Goal: Book appointment/travel/reservation

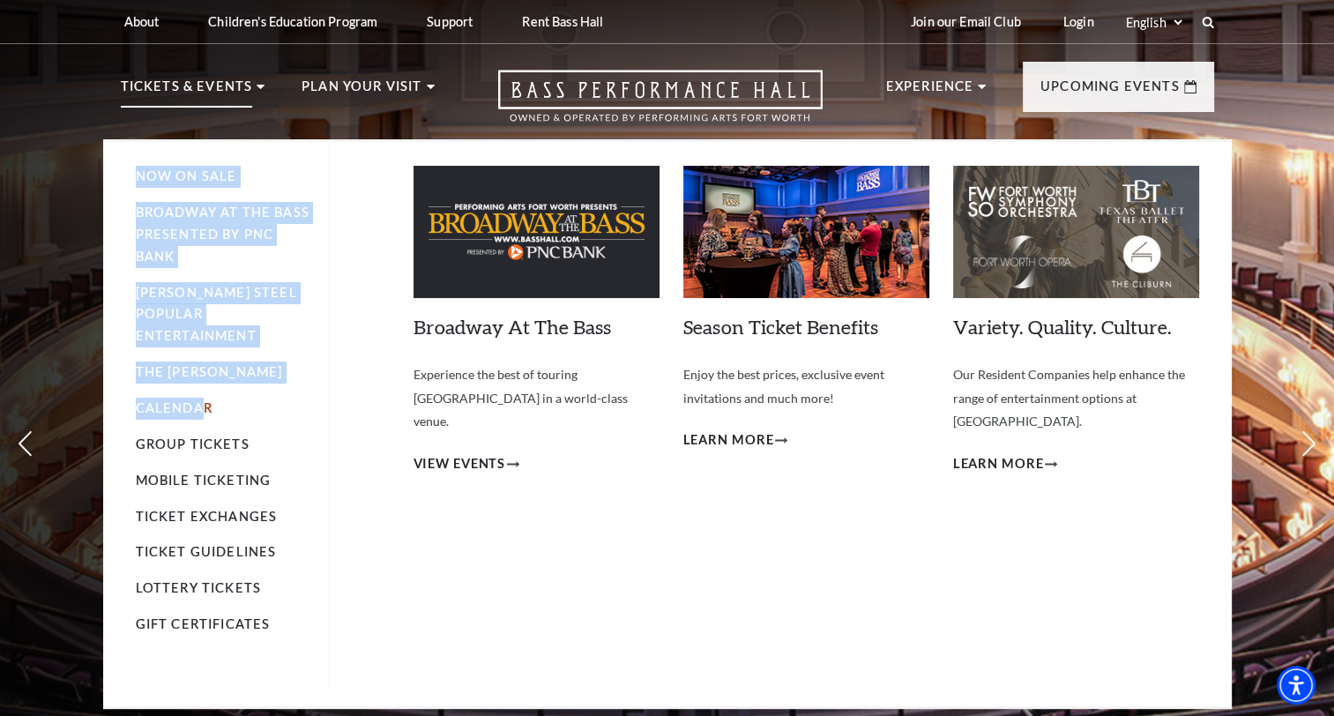
drag, startPoint x: 246, startPoint y: 89, endPoint x: 203, endPoint y: 380, distance: 294.2
click at [203, 139] on li "Tickets & Events Now On Sale Broadway At The Bass presented by PNC Bank Irwin S…" at bounding box center [193, 107] width 145 height 63
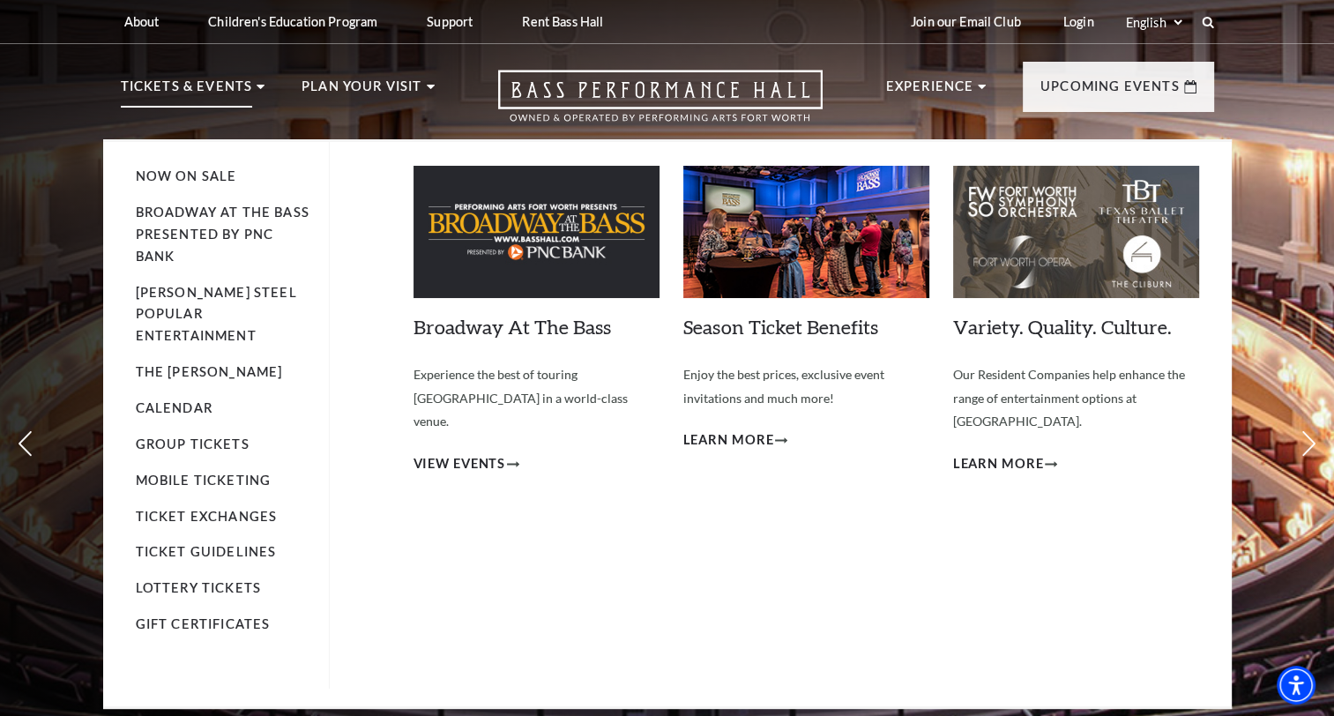
click at [419, 551] on div "Broadway At The Bass Experience the best of touring Broadway in a world-class v…" at bounding box center [537, 401] width 246 height 470
click at [174, 400] on link "Calendar" at bounding box center [174, 407] width 77 height 15
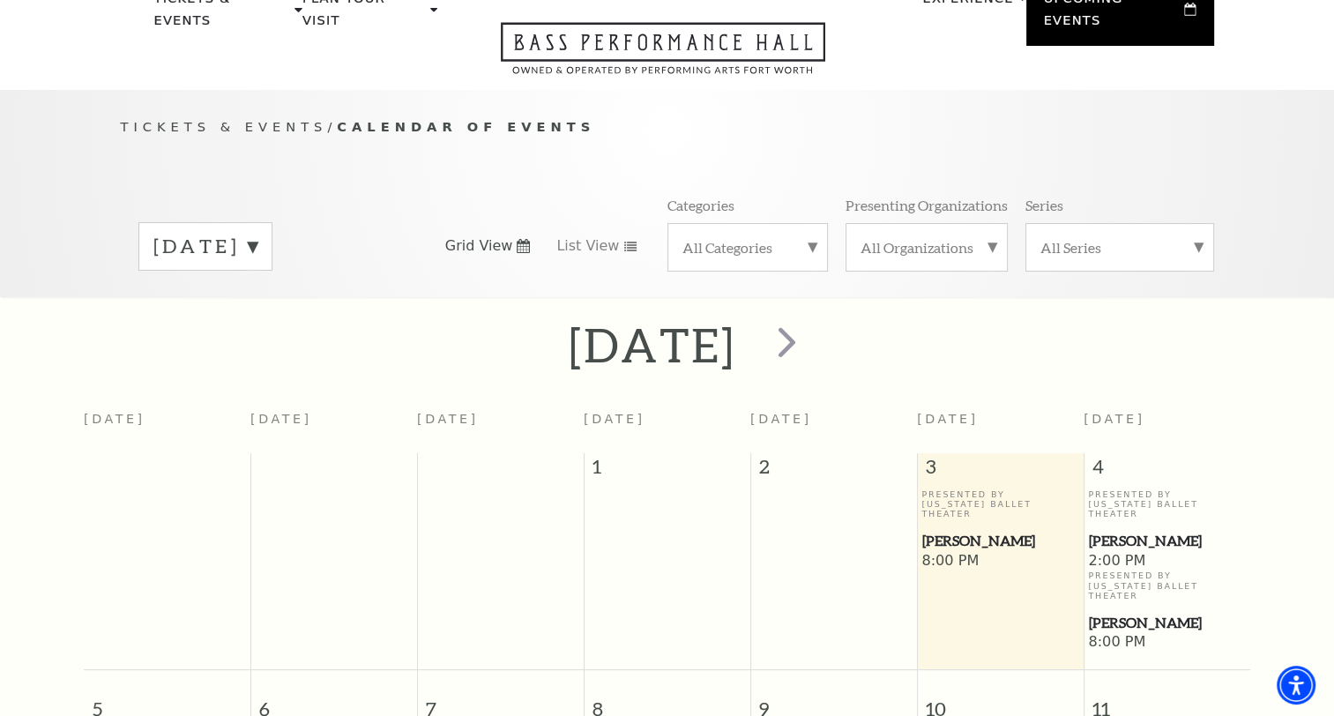
scroll to position [155, 0]
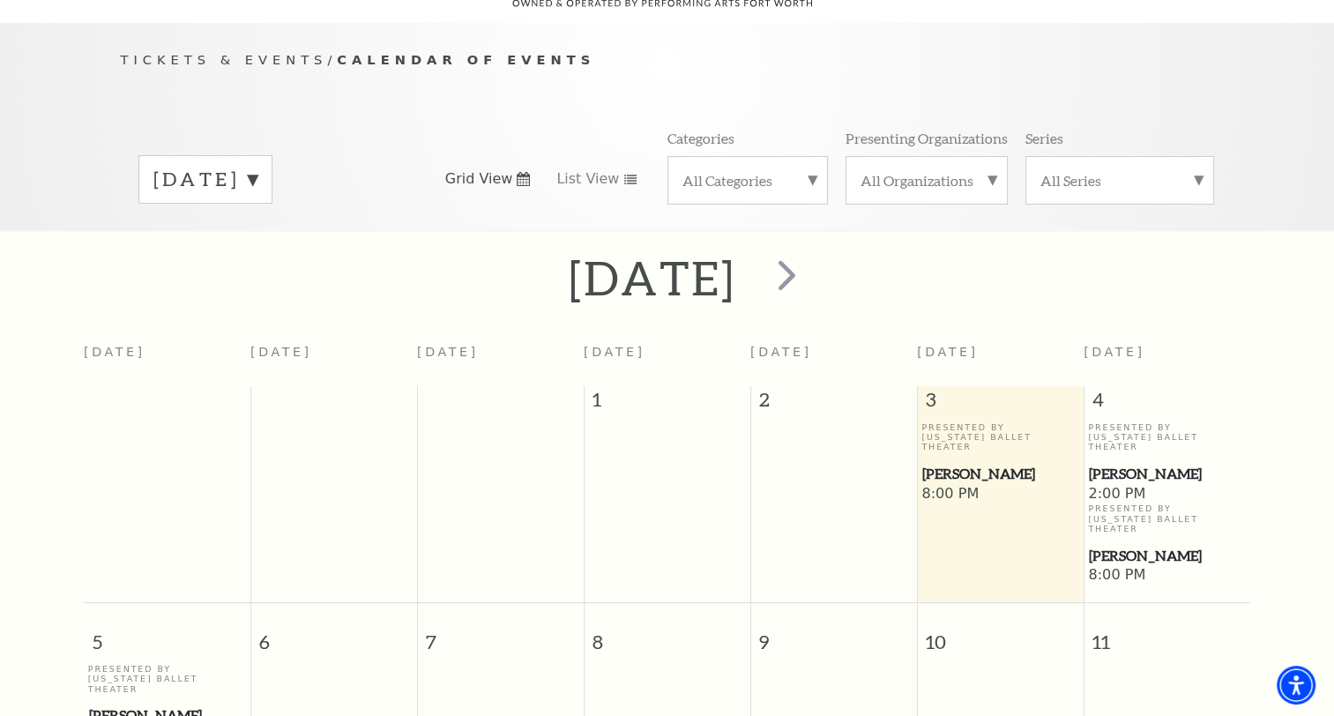
click at [257, 166] on label "[DATE]" at bounding box center [205, 179] width 104 height 27
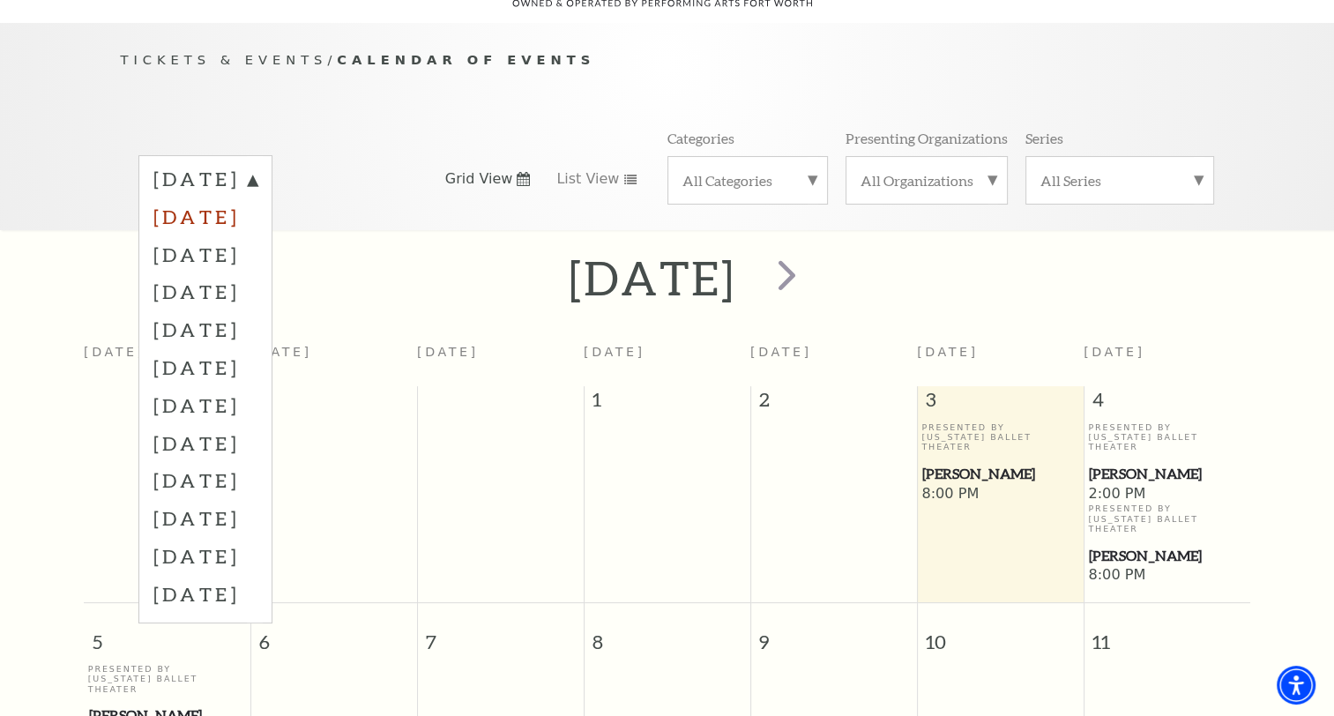
drag, startPoint x: 300, startPoint y: 189, endPoint x: 341, endPoint y: 193, distance: 41.7
click at [257, 198] on label "[DATE]" at bounding box center [205, 217] width 104 height 38
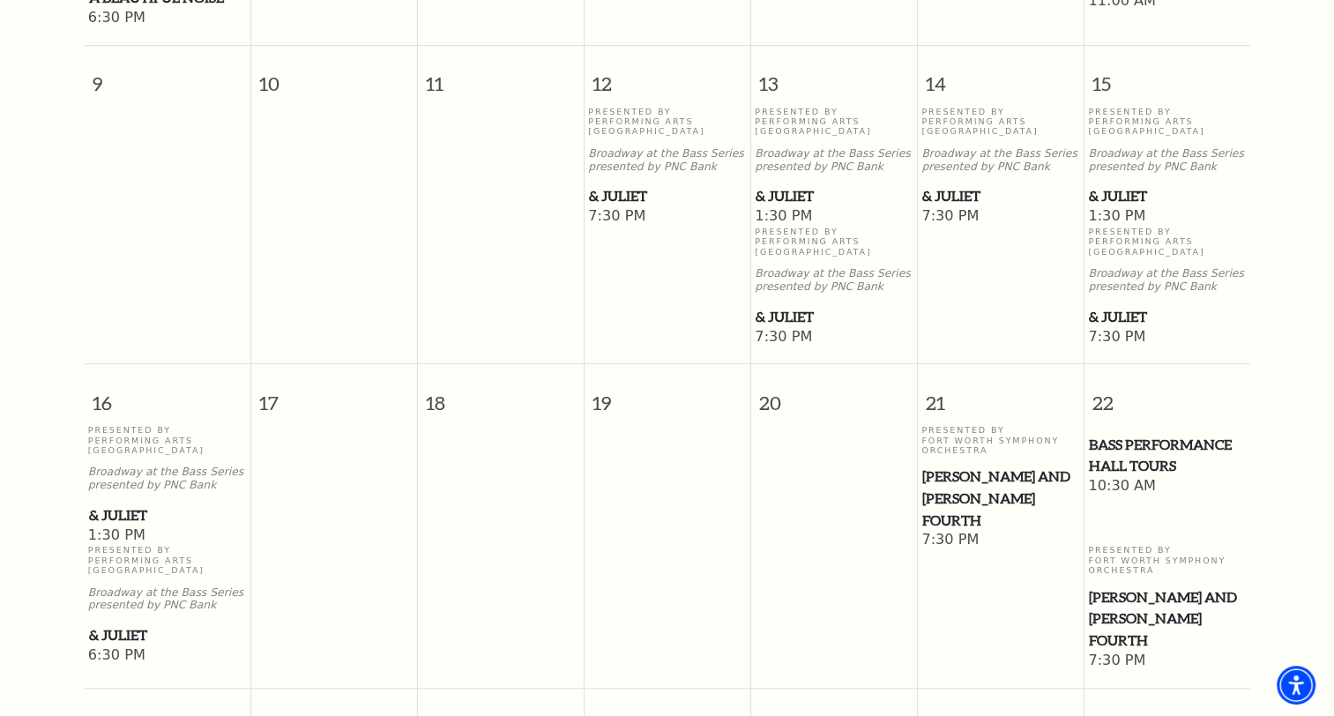
scroll to position [1213, 0]
